Goal: Information Seeking & Learning: Learn about a topic

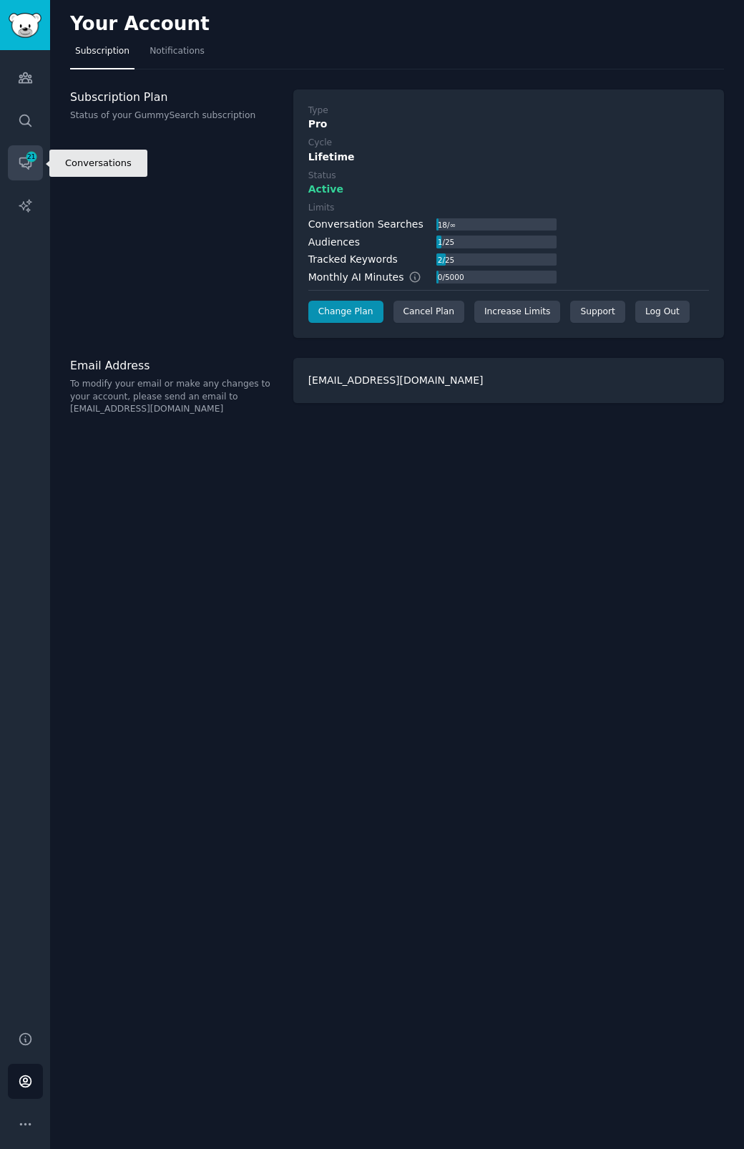
click at [20, 155] on icon "Sidebar" at bounding box center [25, 162] width 15 height 15
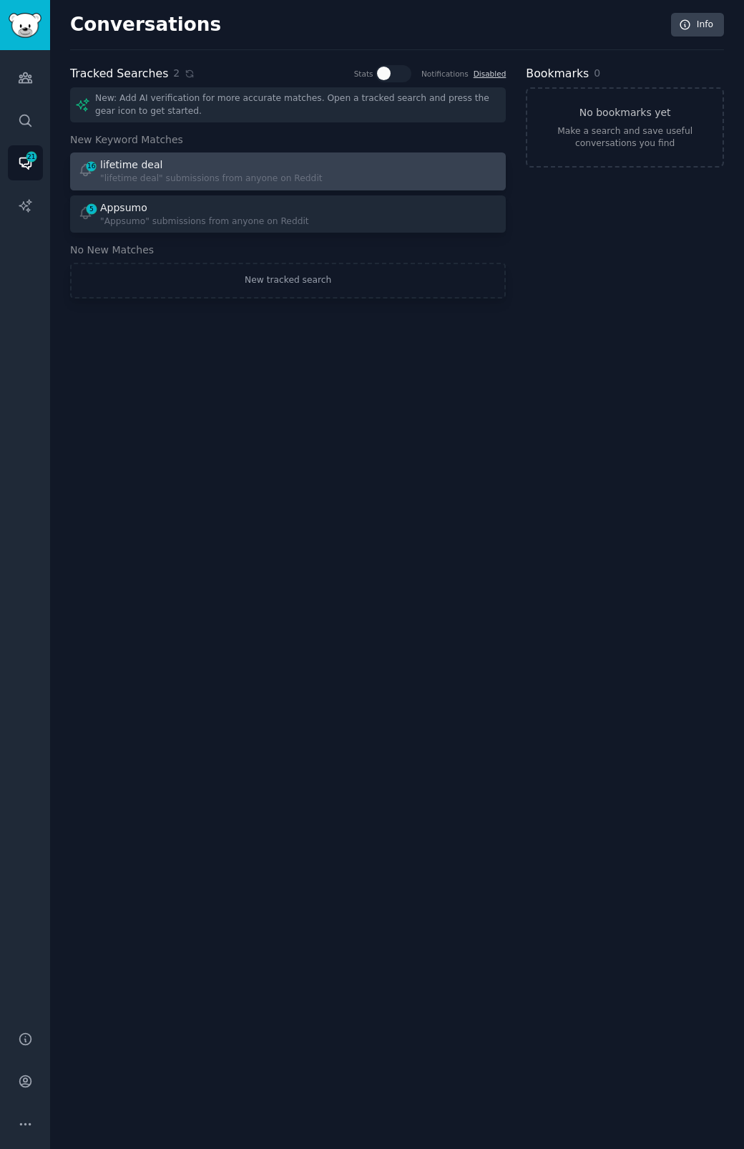
click at [268, 178] on div ""lifetime deal" submissions from anyone on Reddit" at bounding box center [211, 179] width 223 height 13
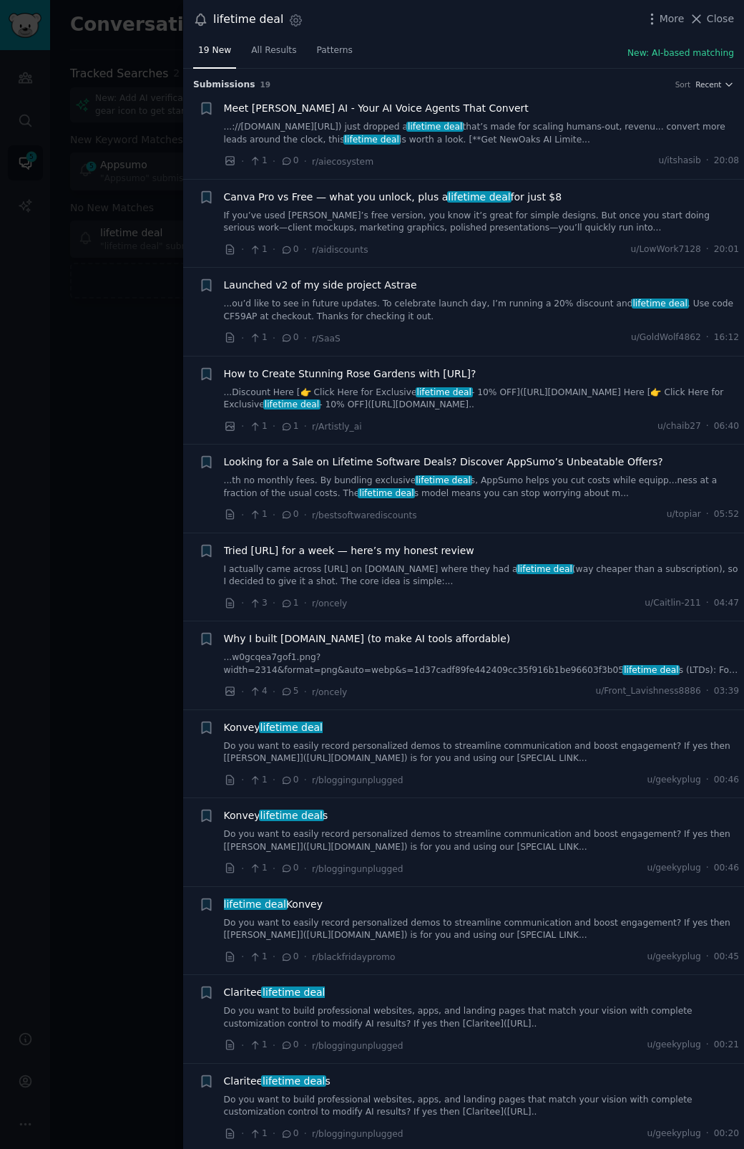
click at [429, 117] on div "Meet [PERSON_NAME] AI - Your AI Voice Agents That Convert ...://[DOMAIN_NAME][U…" at bounding box center [482, 123] width 516 height 45
click at [422, 137] on link "...://[DOMAIN_NAME][URL]) just dropped a lifetime deal that’s made for scaling …" at bounding box center [482, 133] width 516 height 25
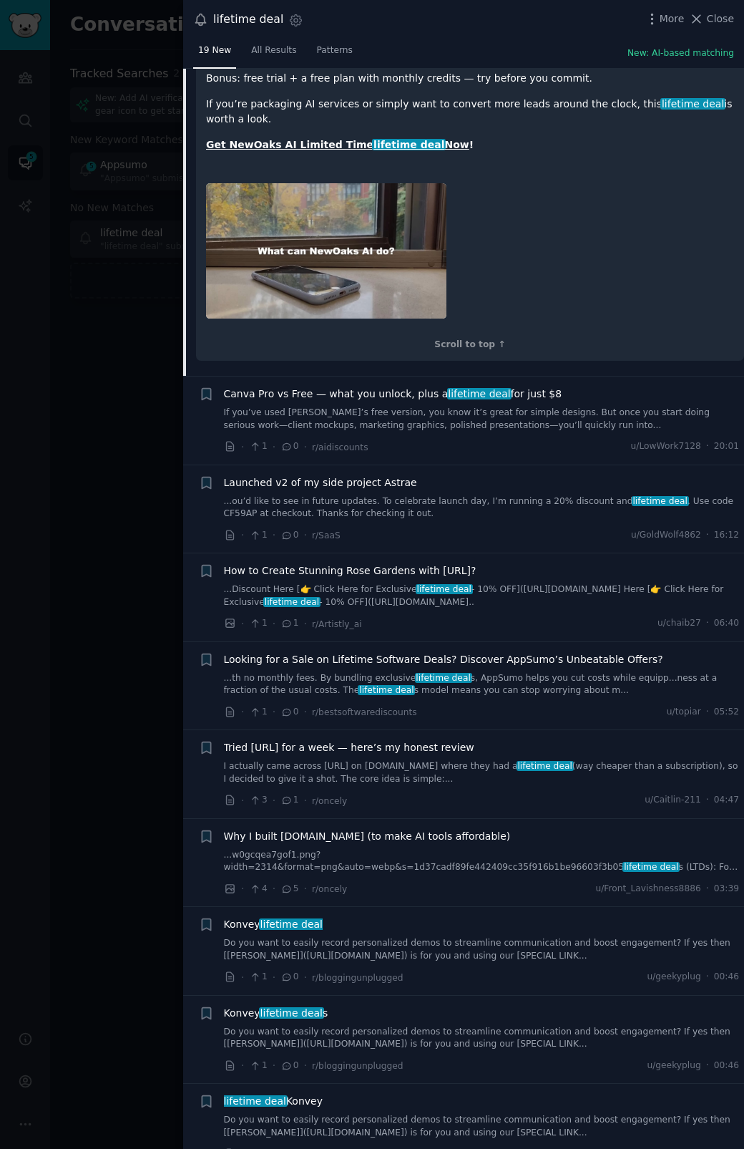
scroll to position [416, 0]
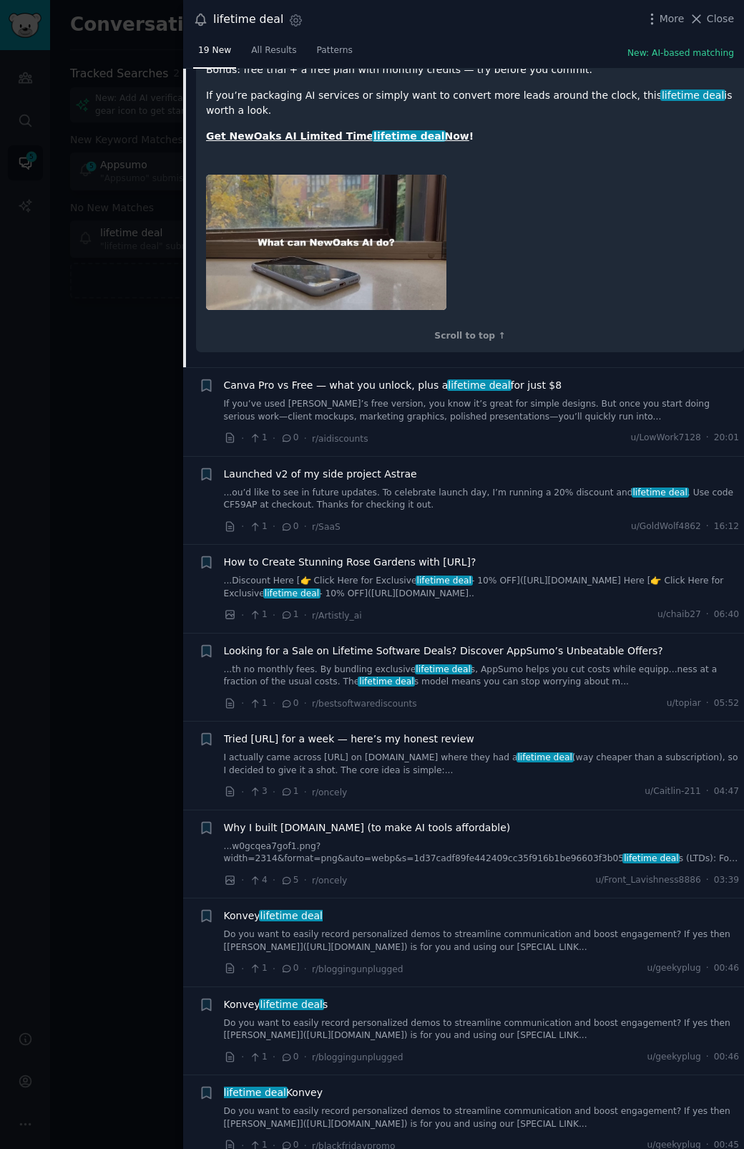
click at [360, 407] on link "If you’ve used [PERSON_NAME]’s free version, you know it’s great for simple des…" at bounding box center [482, 410] width 516 height 25
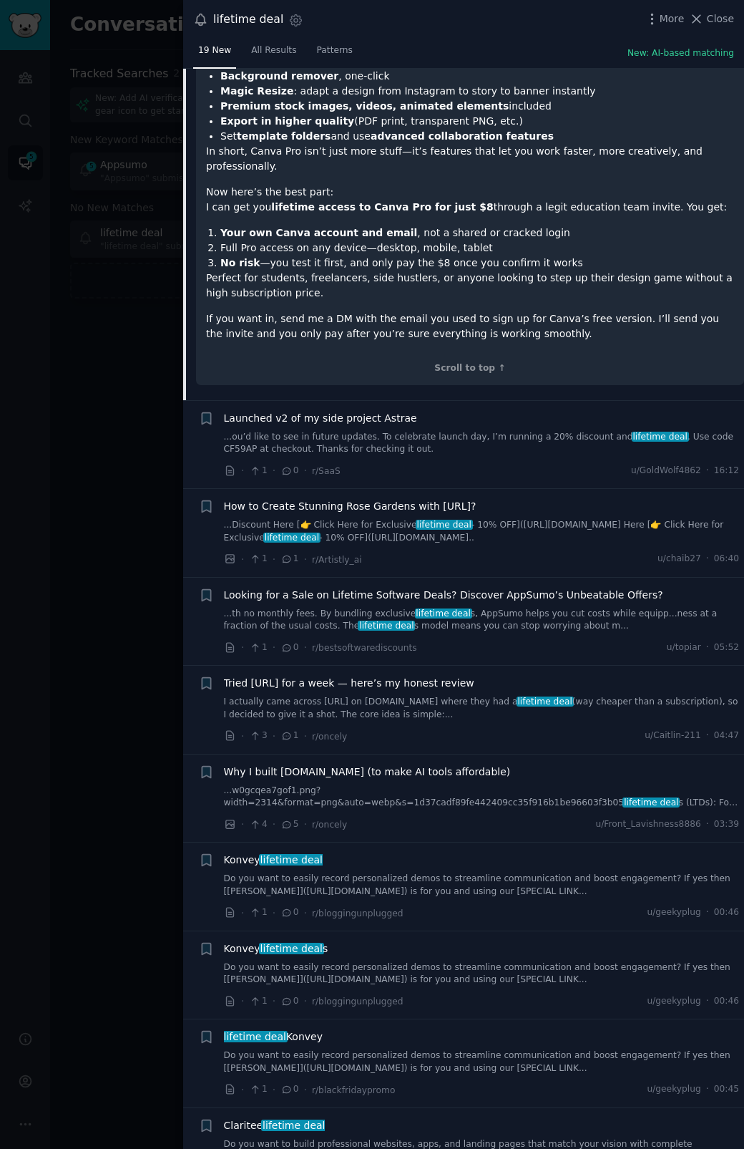
scroll to position [451, 0]
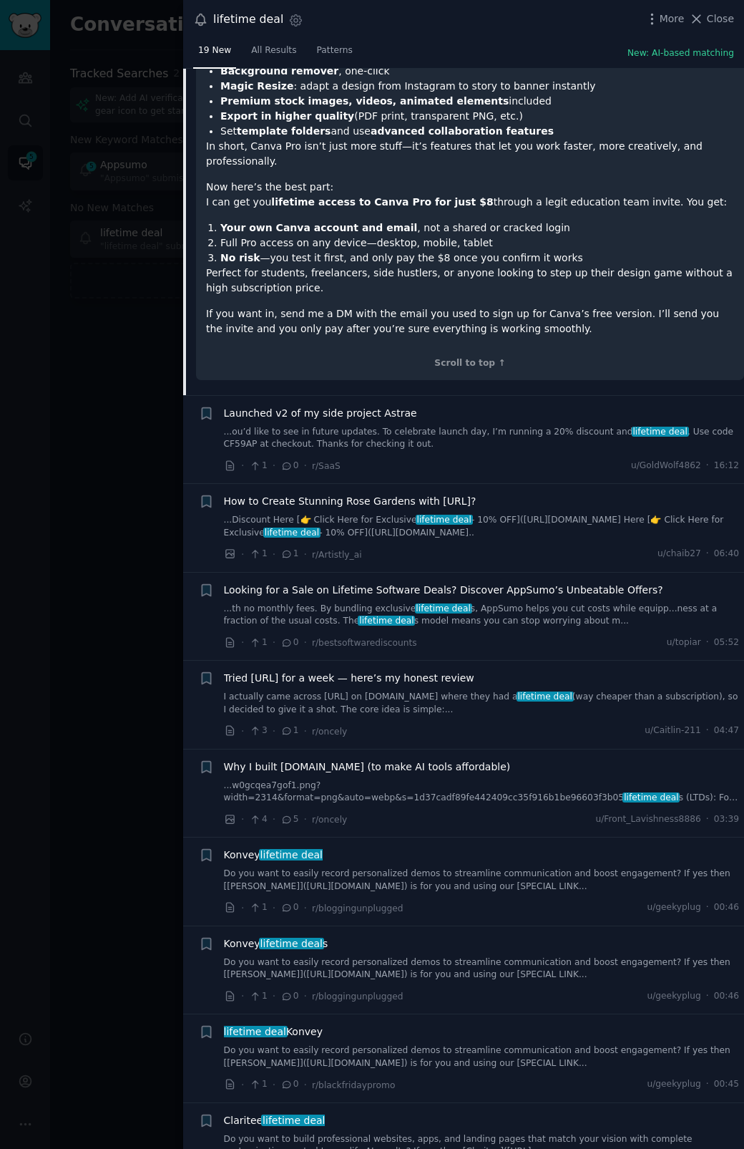
click at [409, 426] on link "...ou’d like to see in future updates. To celebrate launch day, I’m running a 2…" at bounding box center [482, 438] width 516 height 25
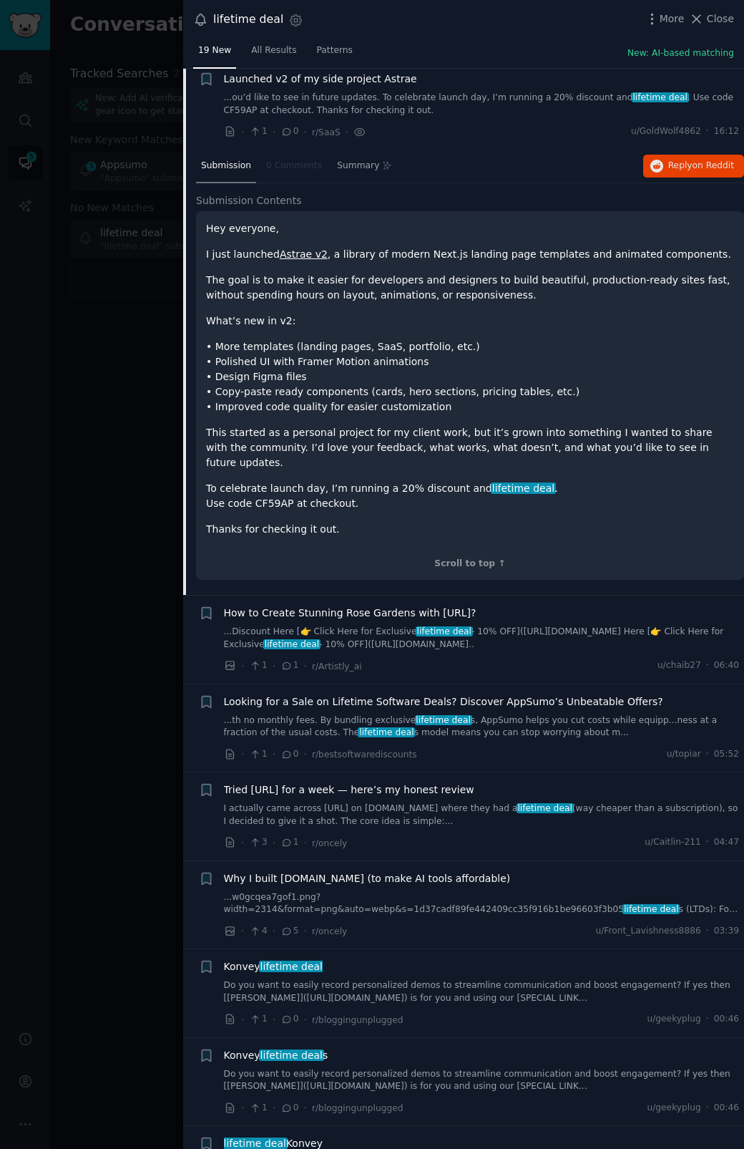
scroll to position [200, 0]
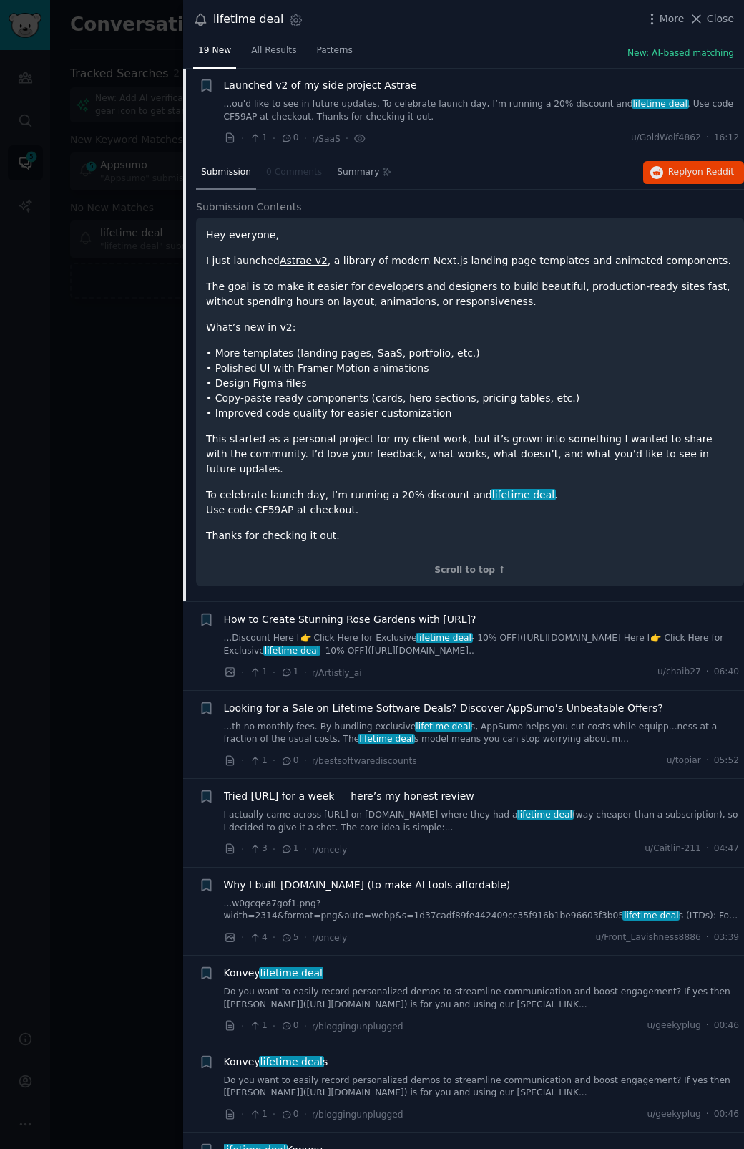
click at [306, 263] on link "Astrae v2" at bounding box center [304, 260] width 48 height 11
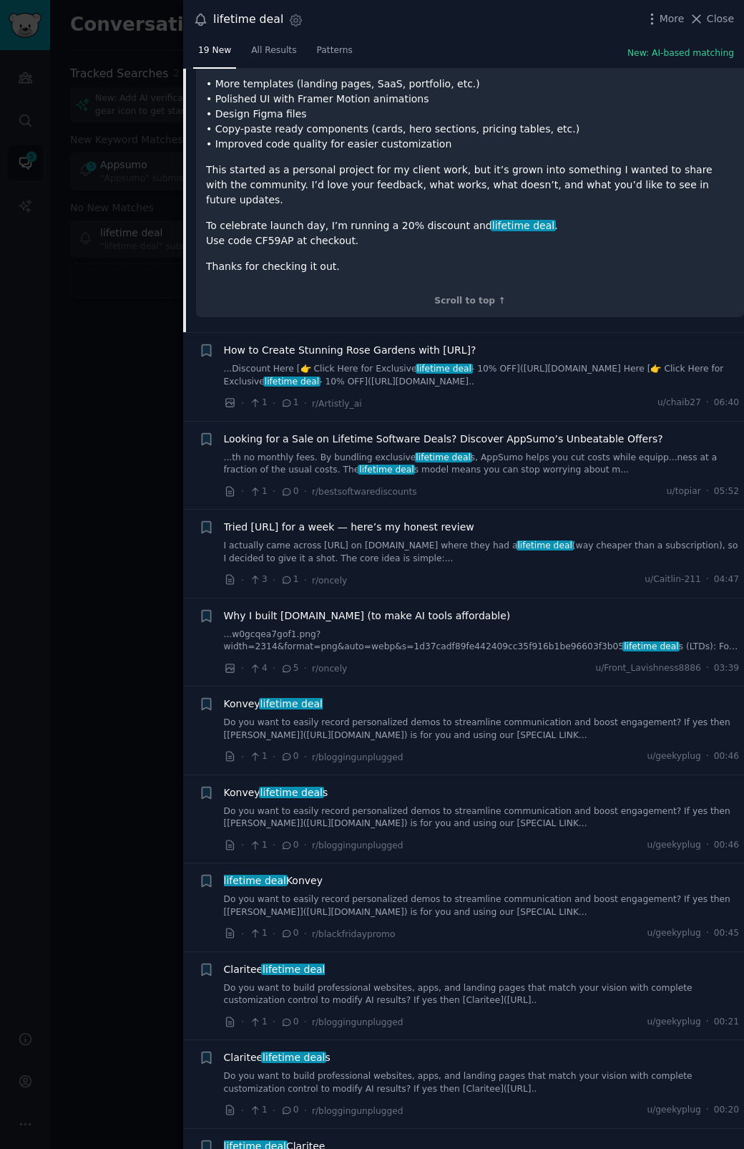
scroll to position [473, 0]
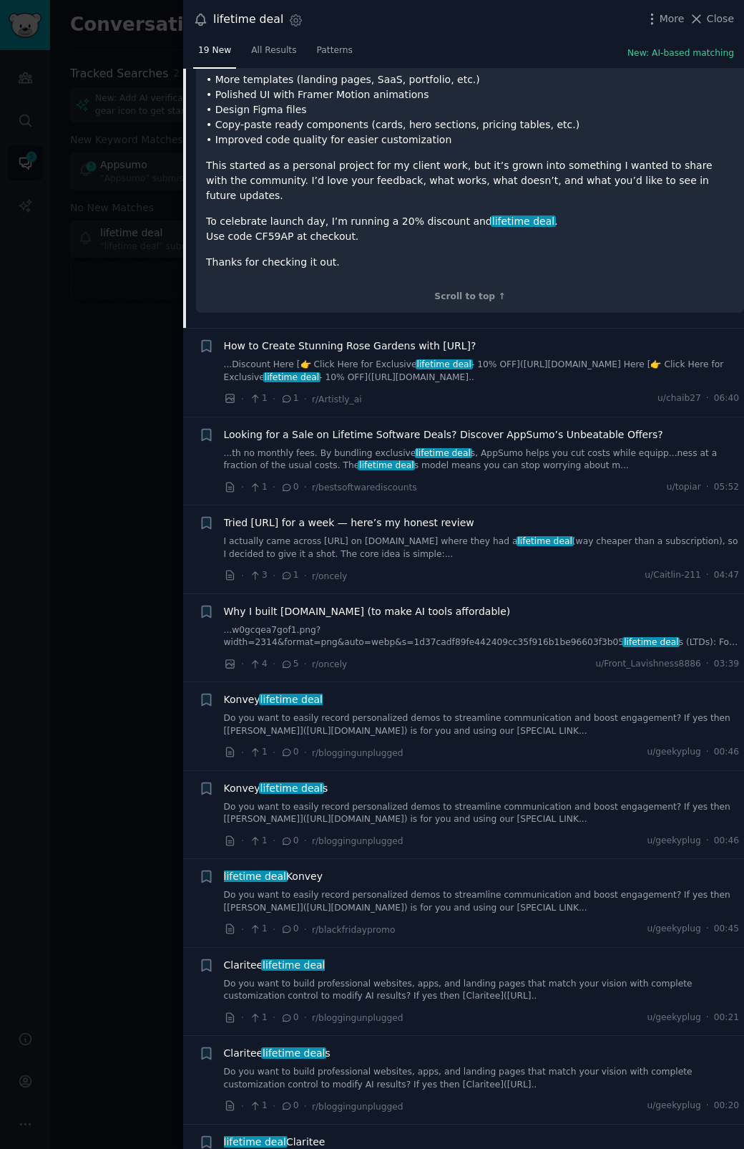
click at [414, 447] on link "...th no monthly fees. By bundling exclusive lifetime deal s, AppSumo helps you…" at bounding box center [482, 459] width 516 height 25
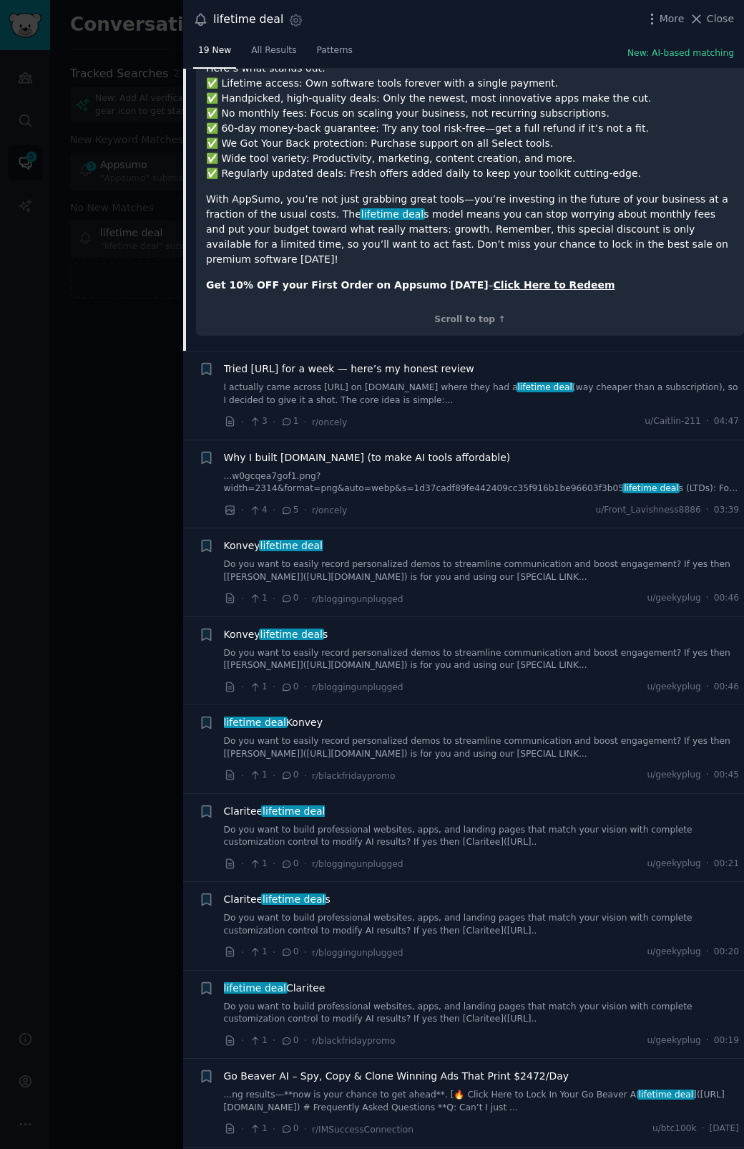
scroll to position [825, 0]
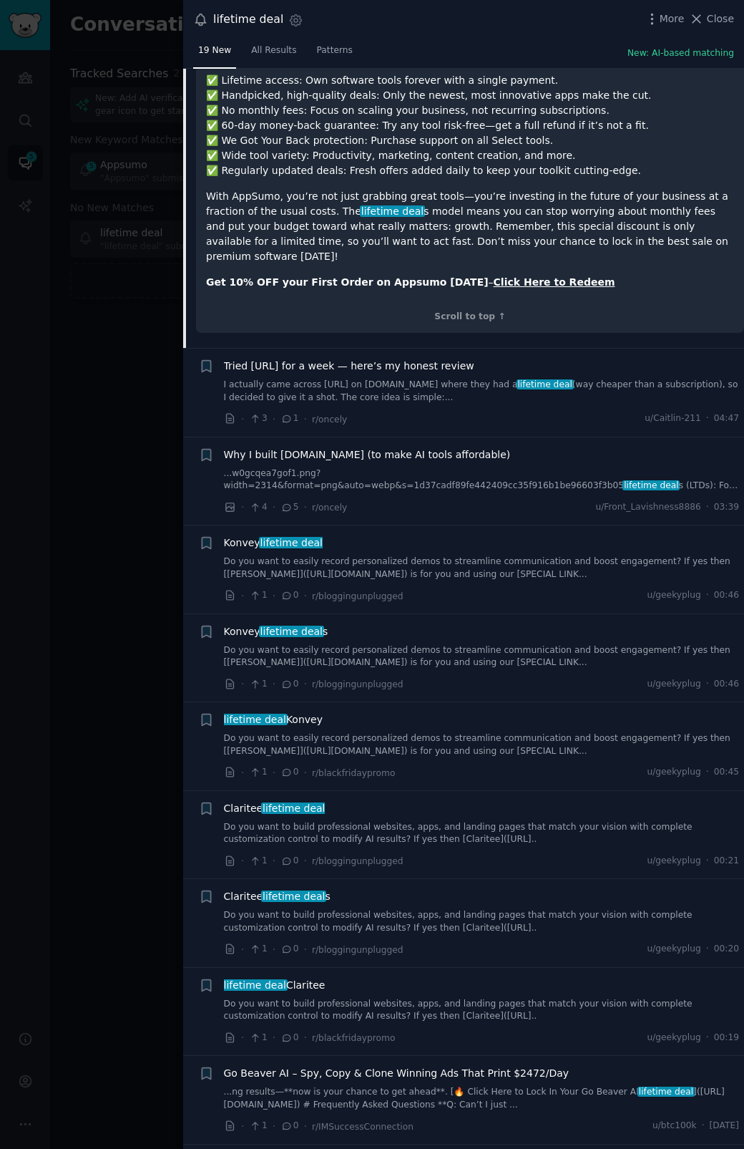
click at [381, 379] on link "I actually came across [URL] on [DOMAIN_NAME] where they had a lifetime deal (w…" at bounding box center [482, 391] width 516 height 25
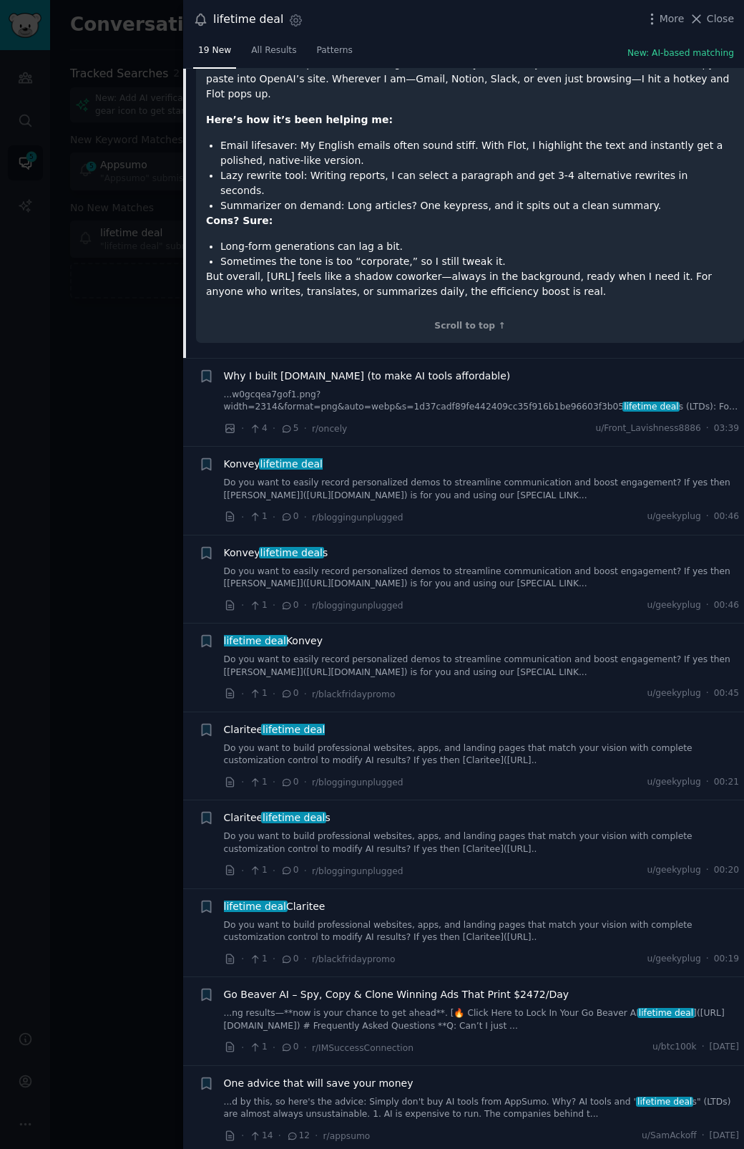
scroll to position [734, 0]
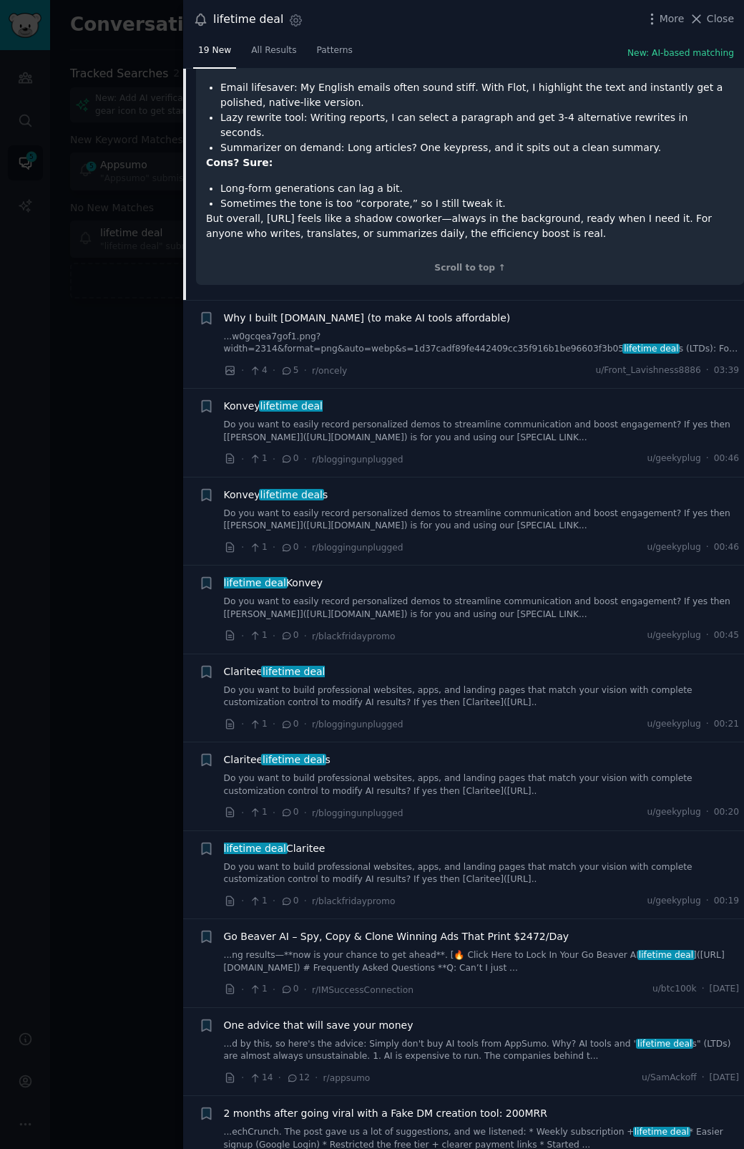
click at [399, 419] on link "Do you want to easily record personalized demos to streamline communication and…" at bounding box center [482, 431] width 516 height 25
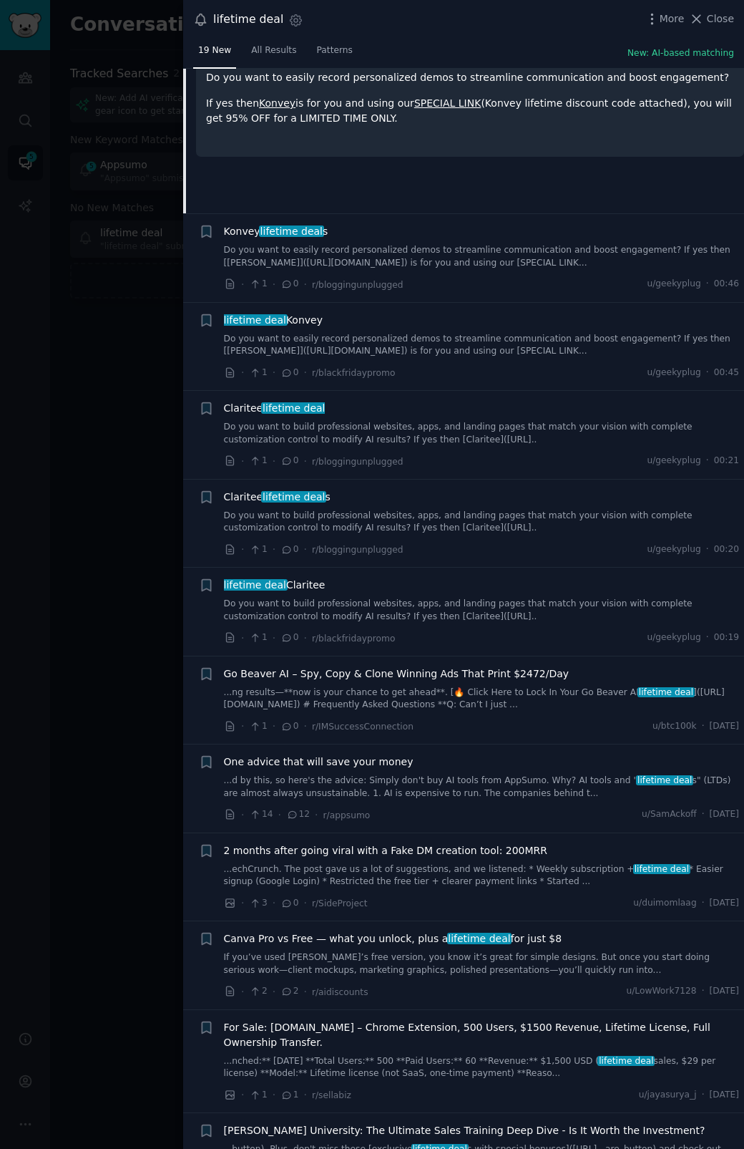
scroll to position [800, 0]
click at [384, 421] on link "Do you want to build professional websites, apps, and landing pages that match …" at bounding box center [482, 431] width 516 height 25
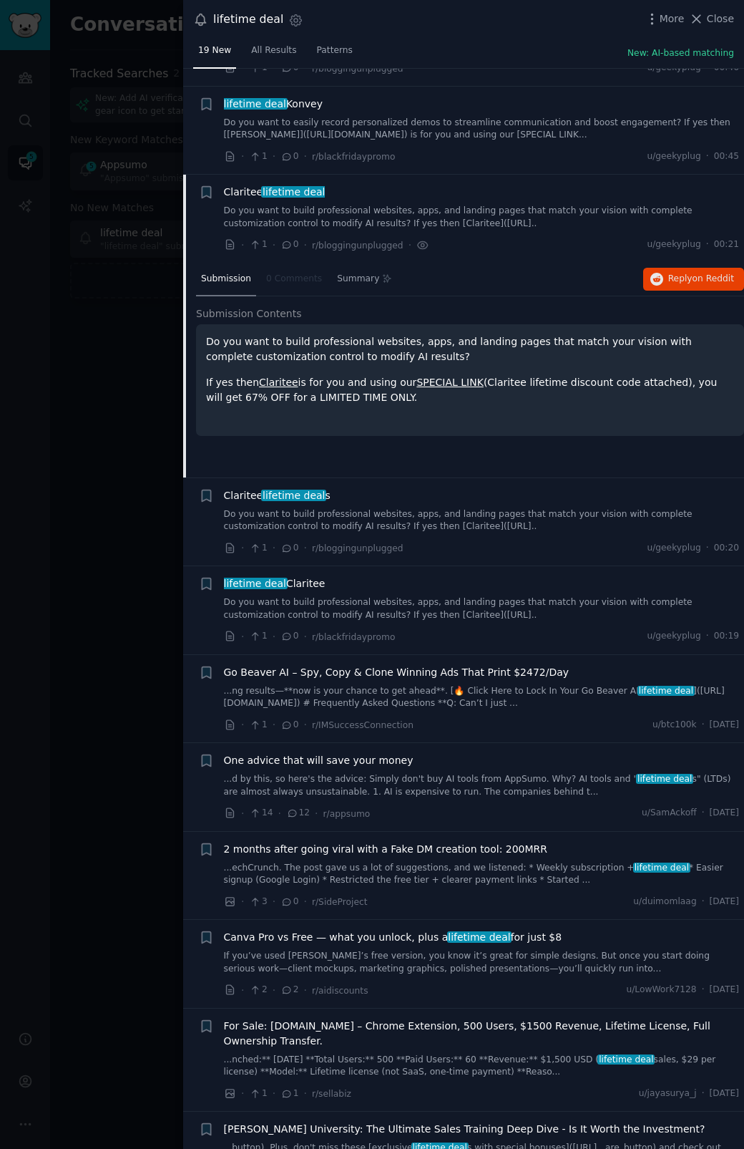
scroll to position [850, 0]
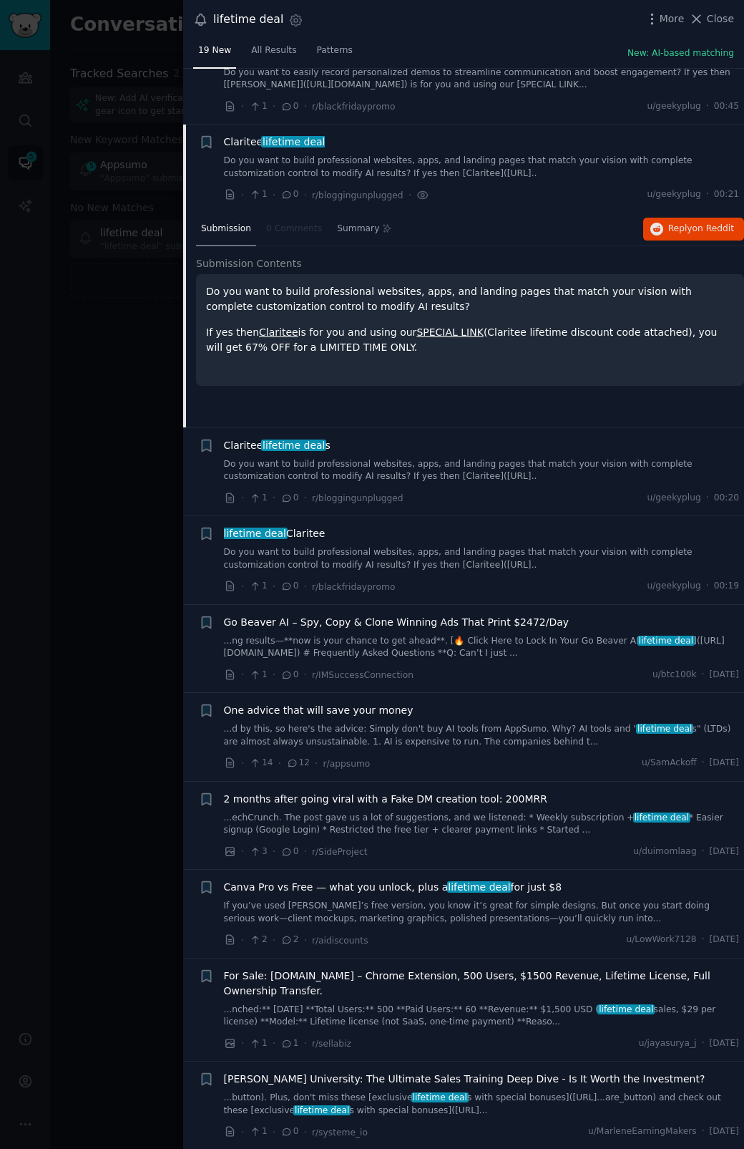
click at [402, 1074] on span "[PERSON_NAME] University: The Ultimate Sales Training Deep Dive - Is It Worth t…" at bounding box center [465, 1079] width 482 height 15
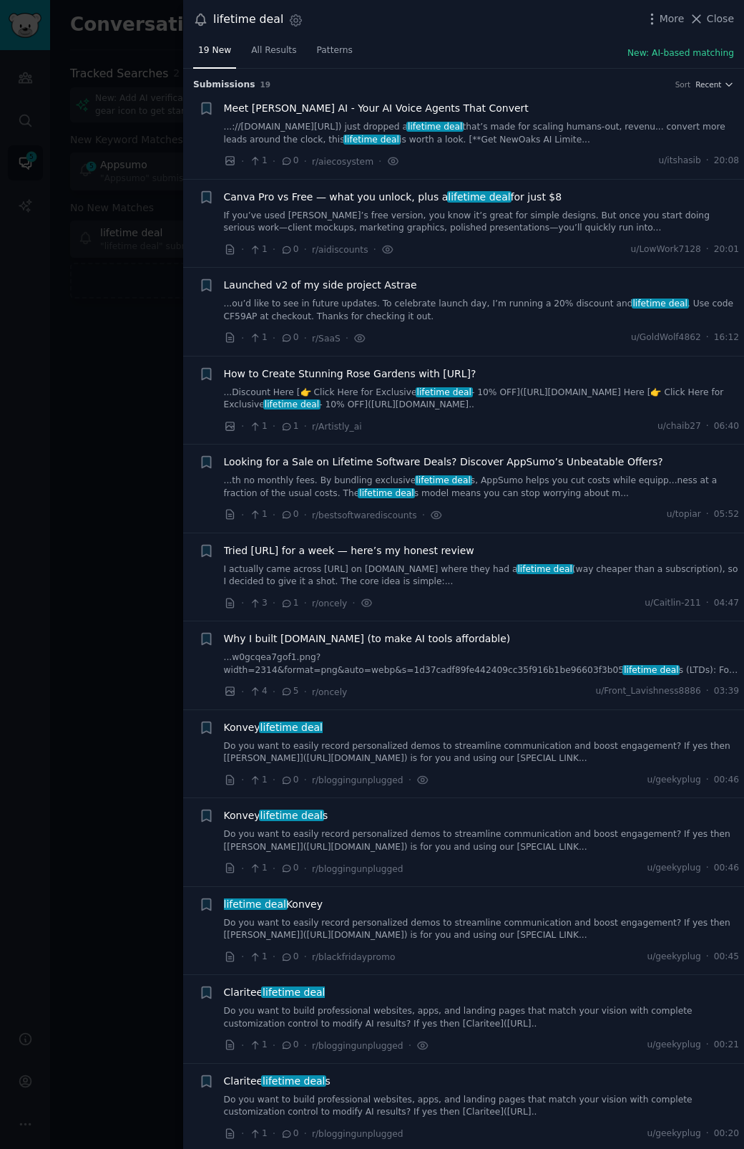
click at [115, 466] on div at bounding box center [372, 574] width 744 height 1149
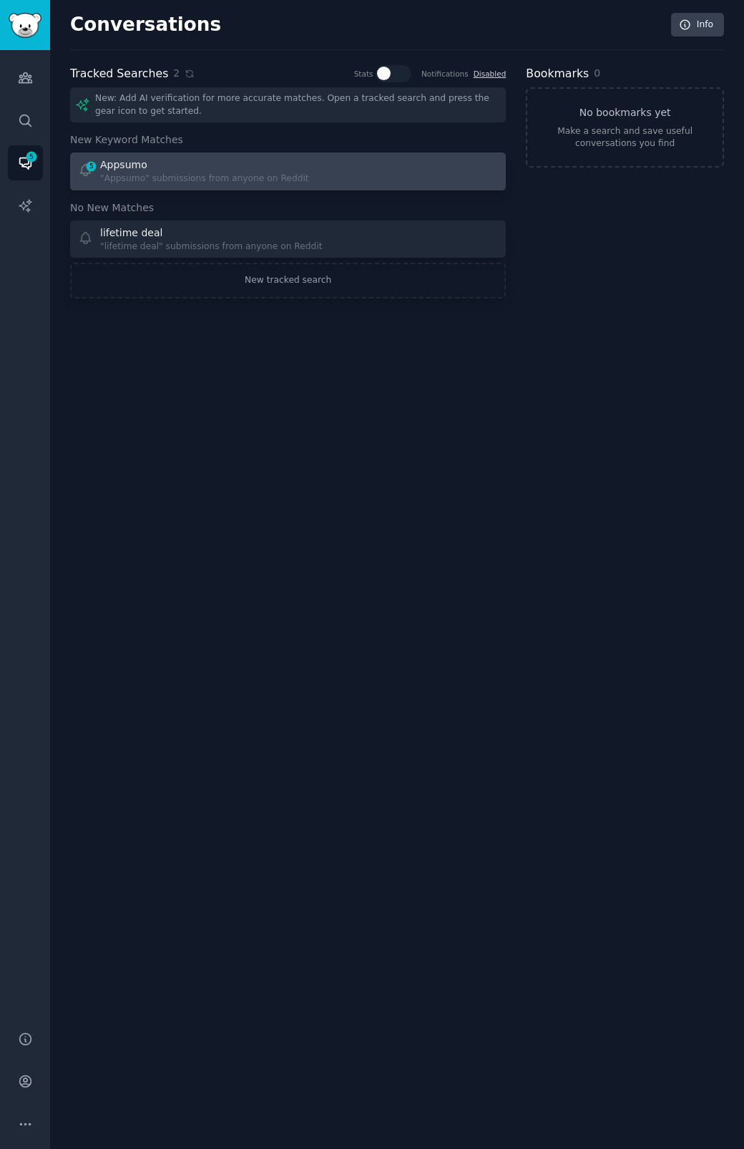
click at [191, 171] on div "Appsumo" at bounding box center [204, 164] width 209 height 15
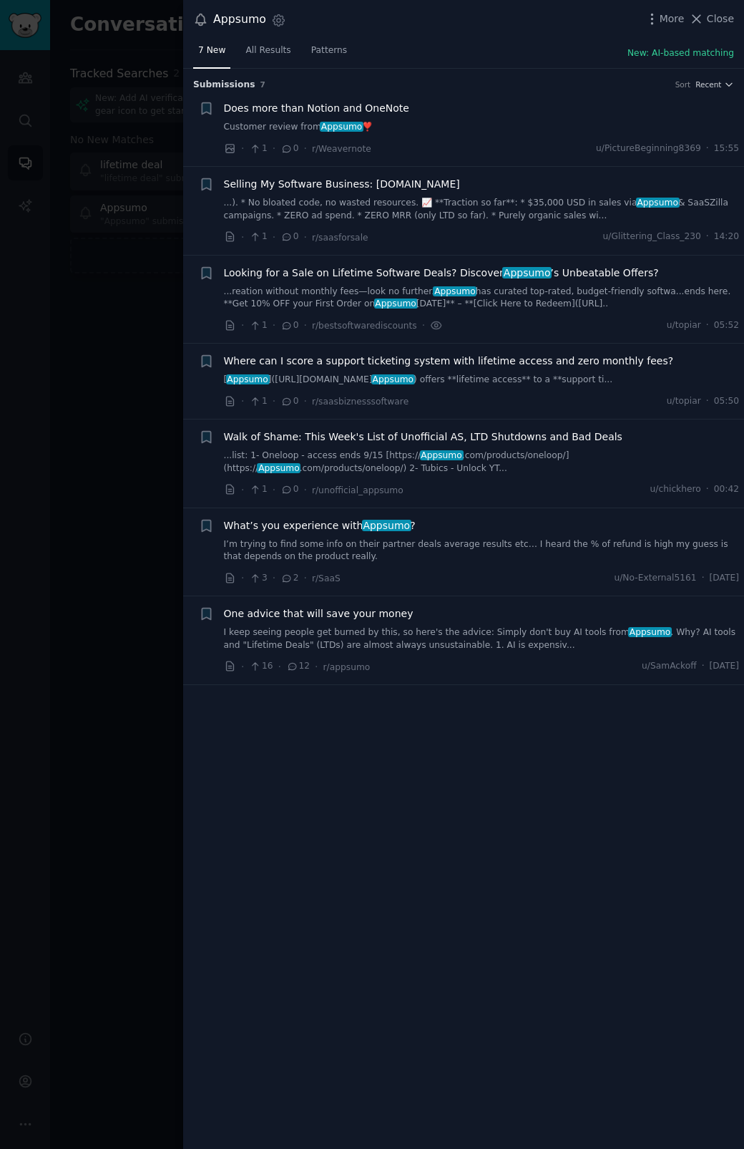
click at [379, 204] on link "...). * No bloated code, no wasted resources. 📈 **Traction so far**: * $35,000 …" at bounding box center [482, 209] width 516 height 25
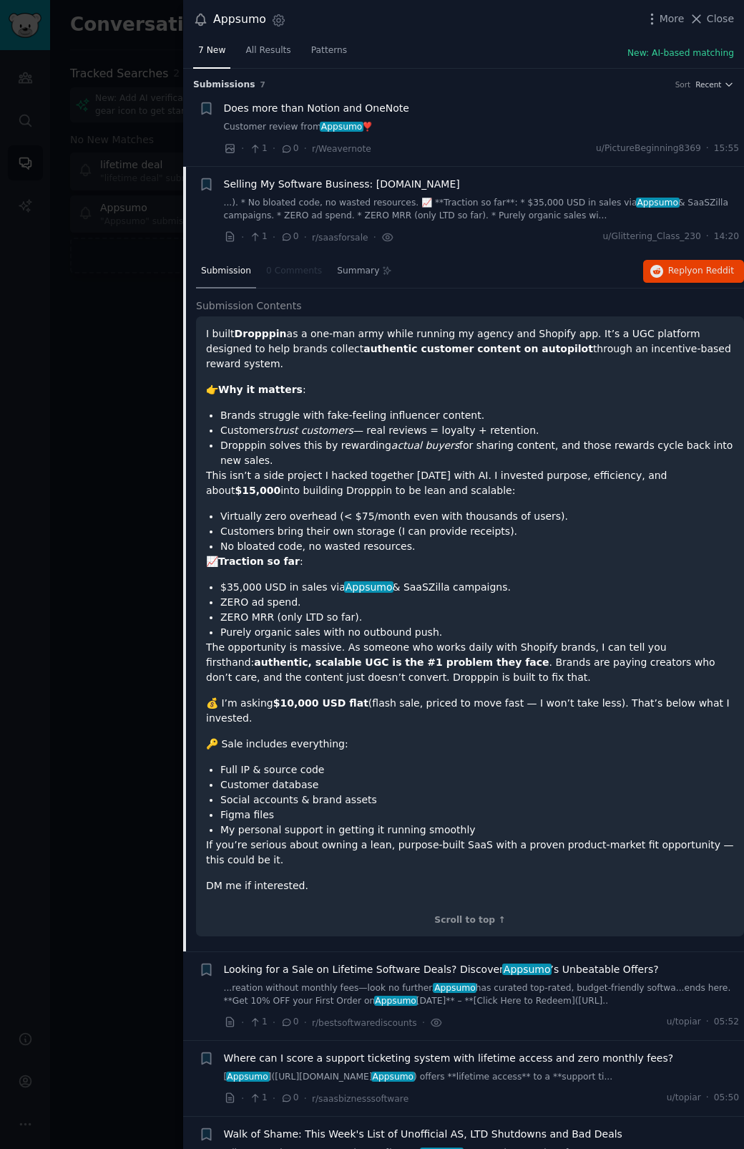
scroll to position [99, 0]
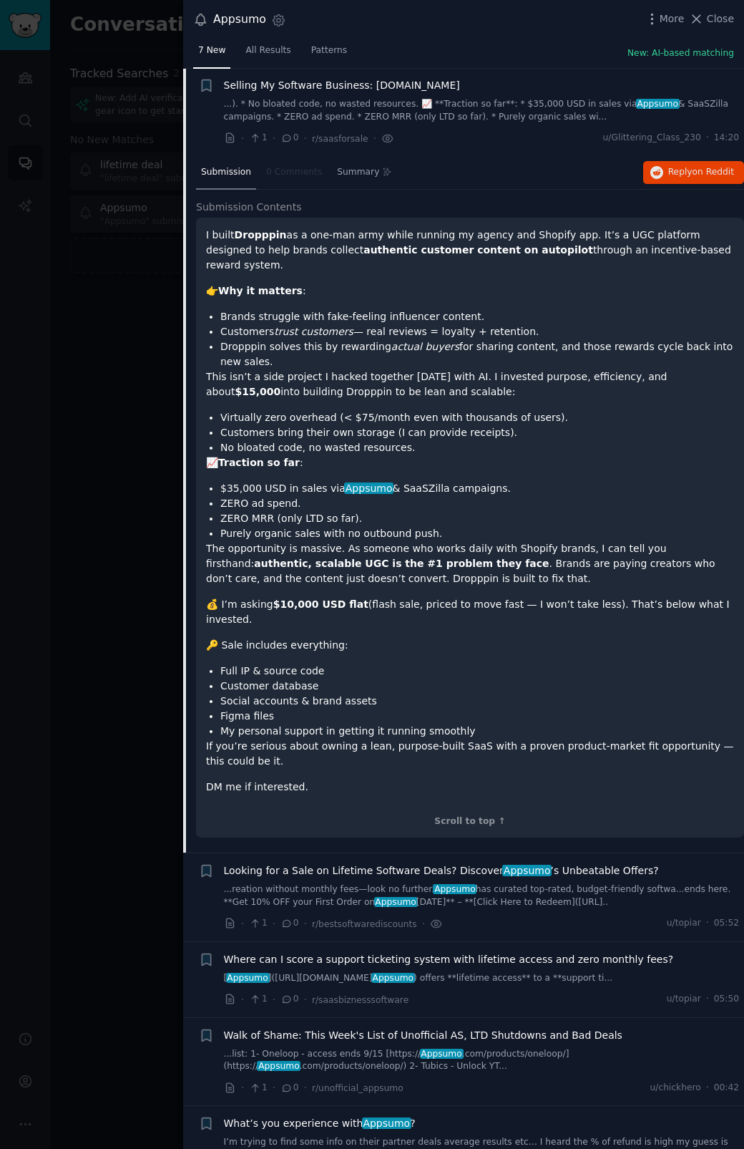
click at [260, 235] on strong "Dropppin" at bounding box center [261, 234] width 52 height 11
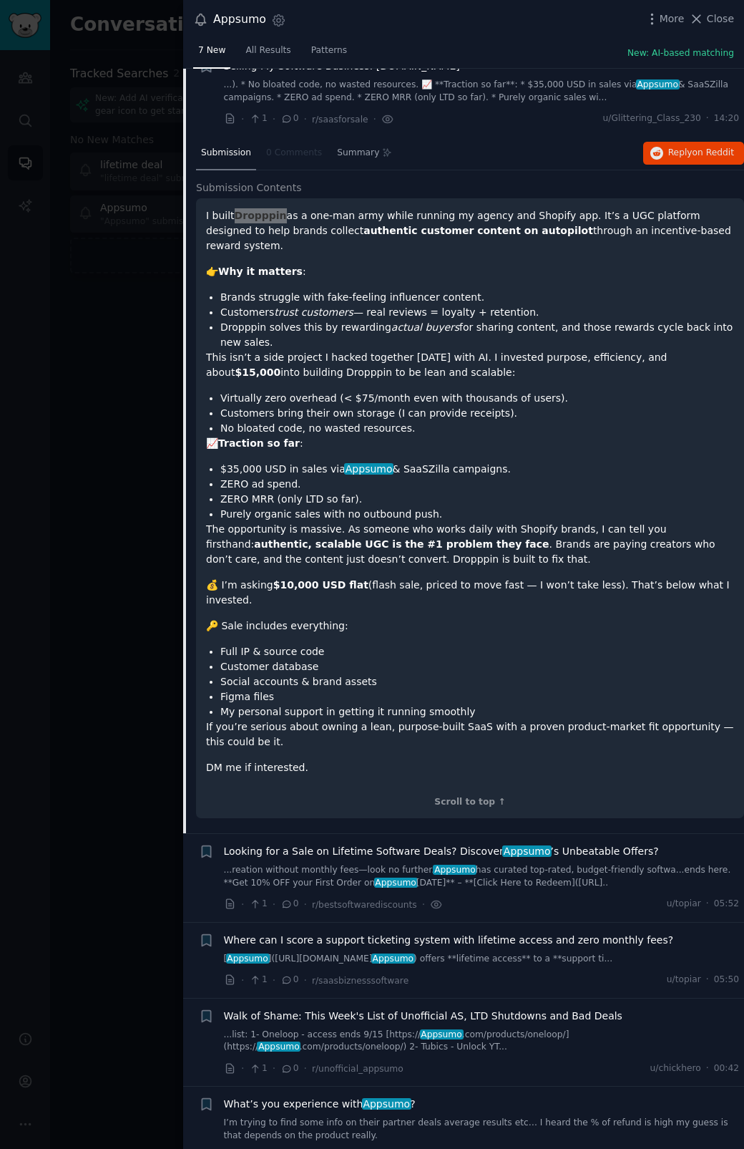
scroll to position [72, 0]
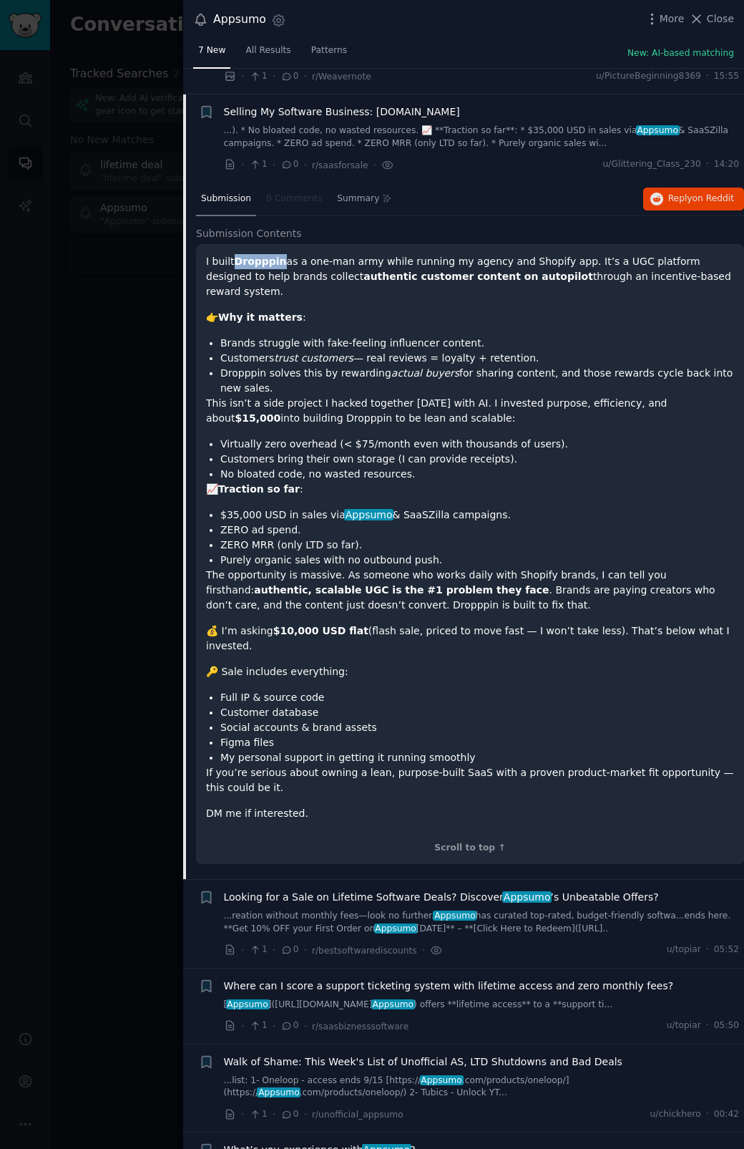
click at [270, 256] on strong "Dropppin" at bounding box center [261, 261] width 52 height 11
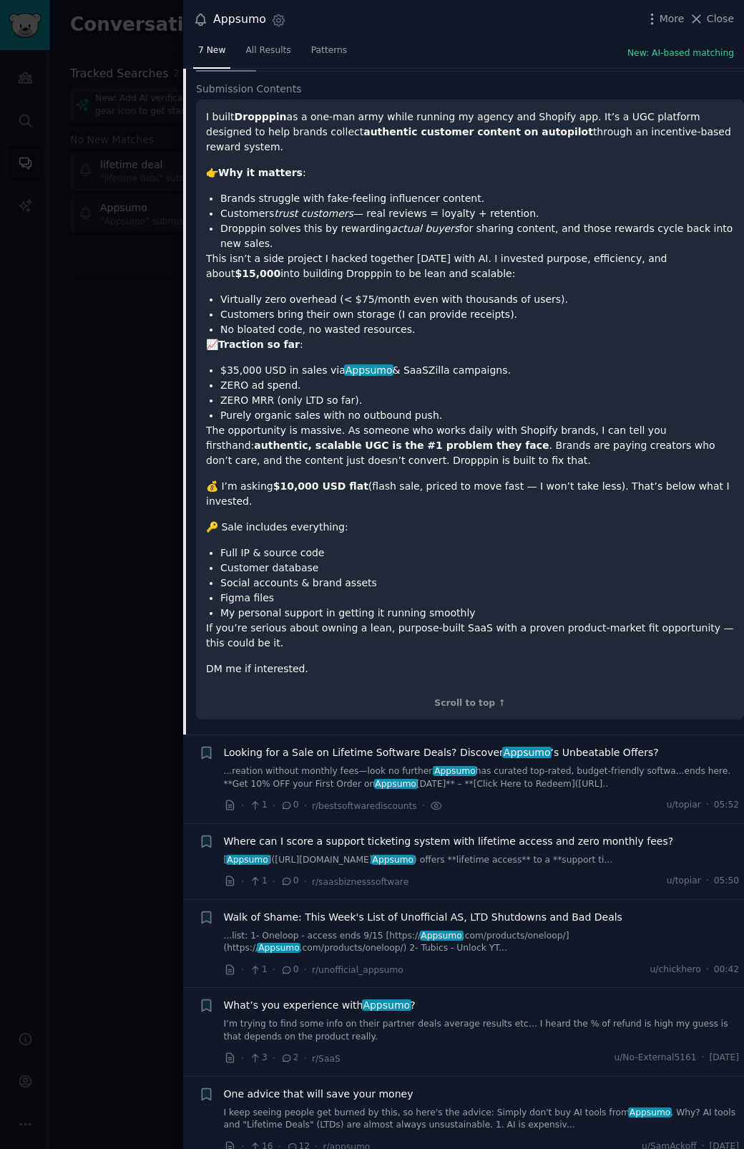
click at [314, 745] on span "Looking for a Sale on Lifetime Software Deals? Discover Appsumo ’s Unbeatable O…" at bounding box center [441, 752] width 435 height 15
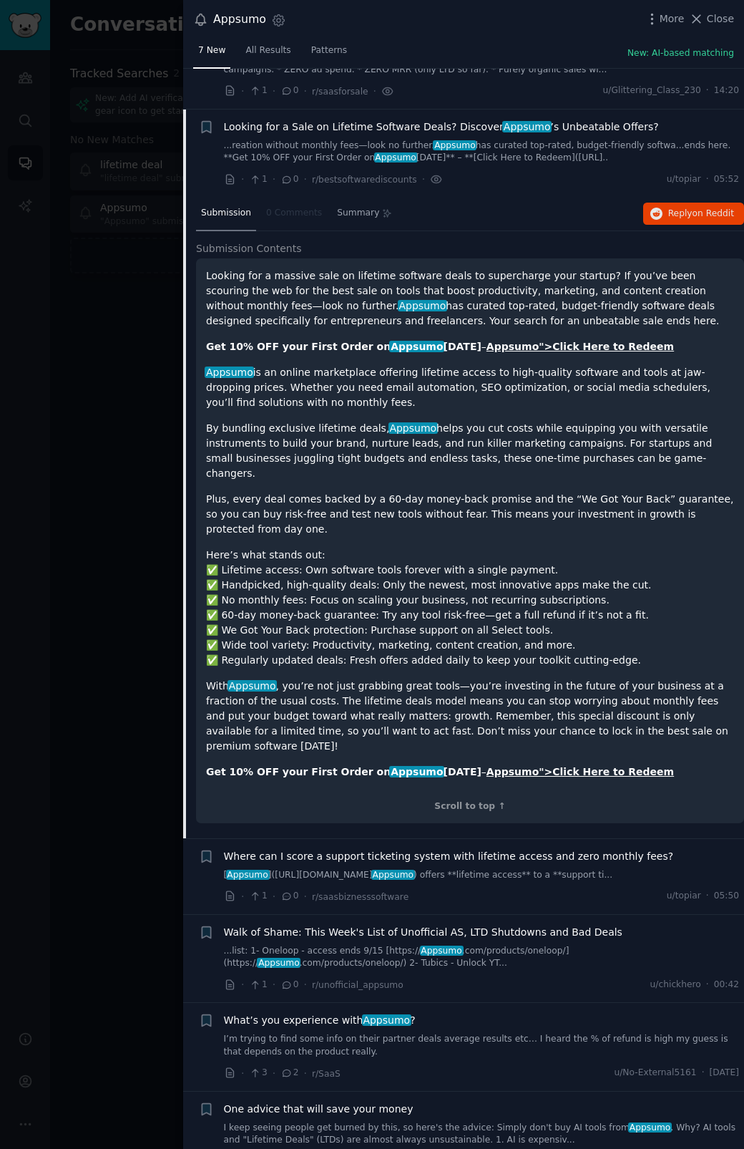
click at [339, 849] on span "Where can I score a support ticketing system with lifetime access and zero mont…" at bounding box center [449, 856] width 450 height 15
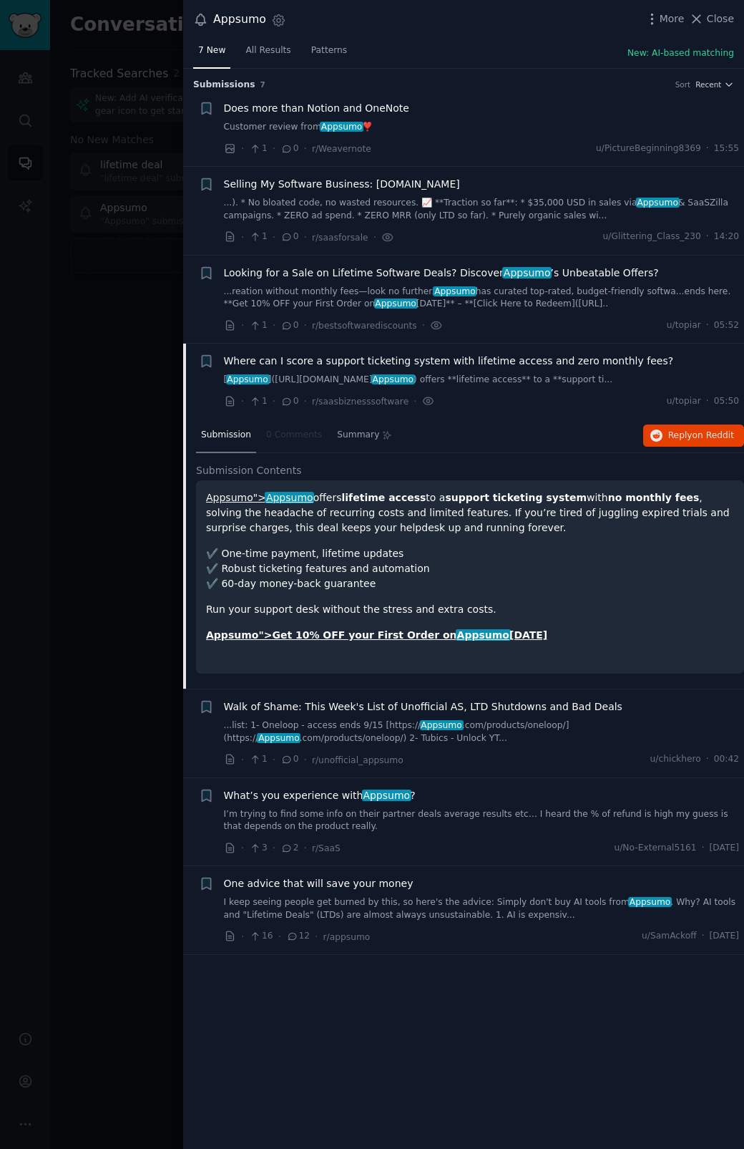
click at [343, 790] on span "What’s you experience with Appsumo ?" at bounding box center [320, 795] width 192 height 15
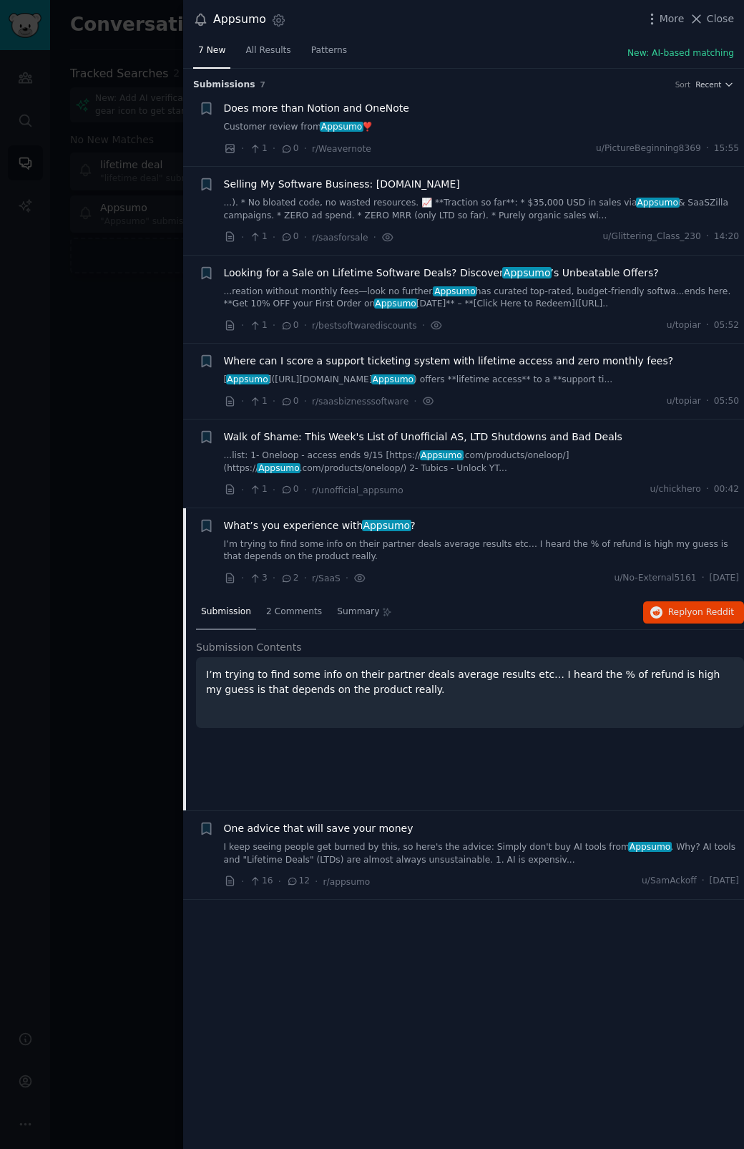
click at [293, 833] on span "One advice that will save your money" at bounding box center [319, 828] width 190 height 15
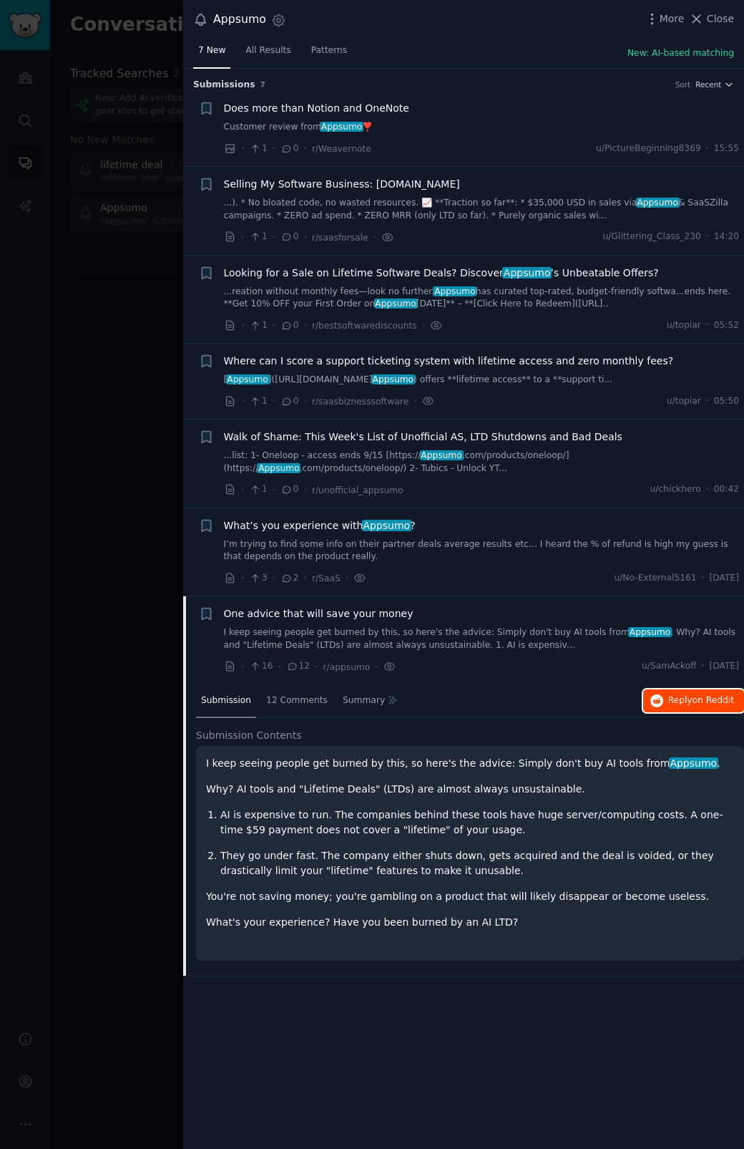
click at [682, 704] on span "Reply on Reddit" at bounding box center [702, 700] width 66 height 13
